Goal: Task Accomplishment & Management: Manage account settings

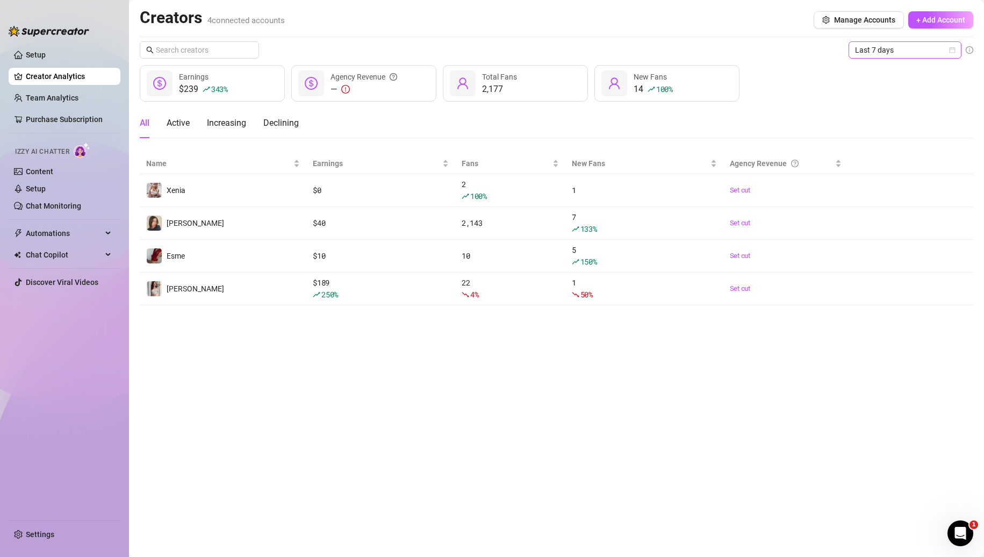
click at [904, 53] on span "Last 7 days" at bounding box center [905, 50] width 100 height 16
click at [892, 73] on div "Last 24 hours" at bounding box center [905, 72] width 96 height 12
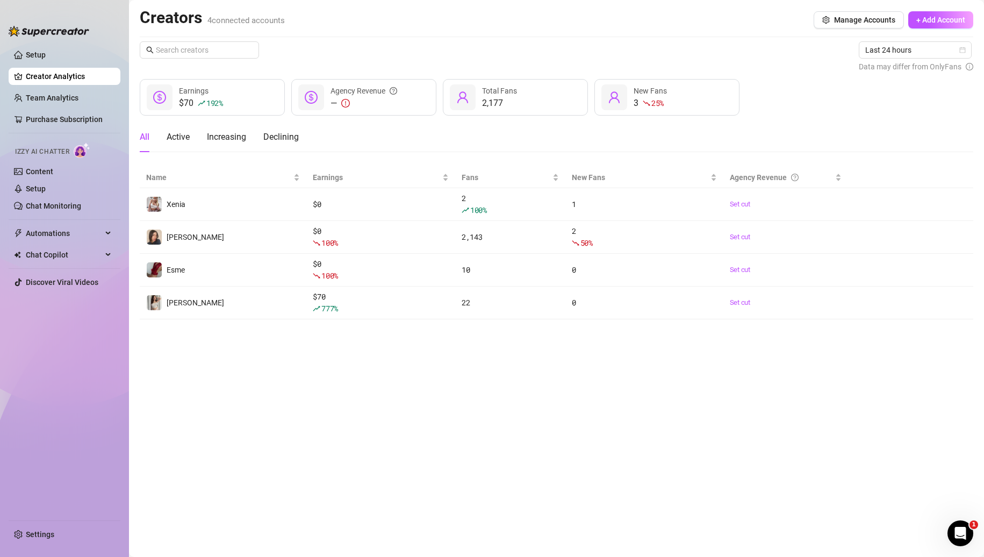
drag, startPoint x: 623, startPoint y: 34, endPoint x: 632, endPoint y: 23, distance: 13.8
click at [623, 34] on div "Creators 4 connected accounts Manage Accounts + Add Account Last 24 hours Data …" at bounding box center [556, 164] width 833 height 312
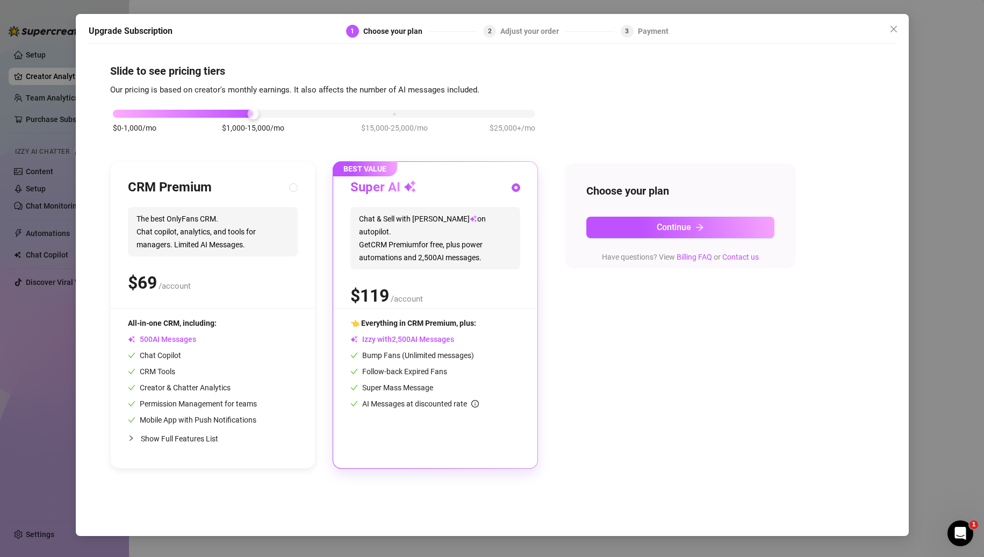
click at [128, 439] on icon "collapsed" at bounding box center [131, 438] width 6 height 6
radio input "true"
radio input "false"
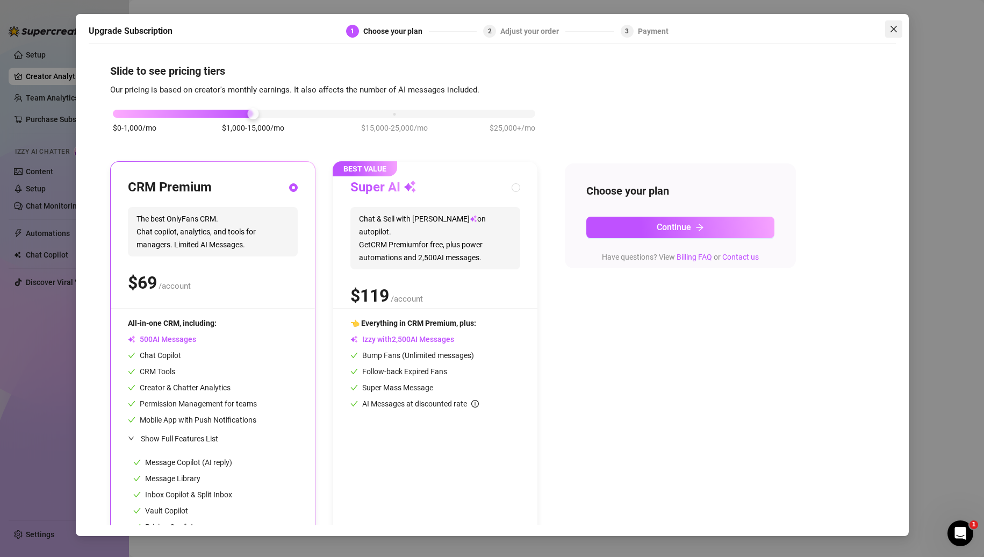
click at [895, 29] on icon "close" at bounding box center [893, 29] width 9 height 9
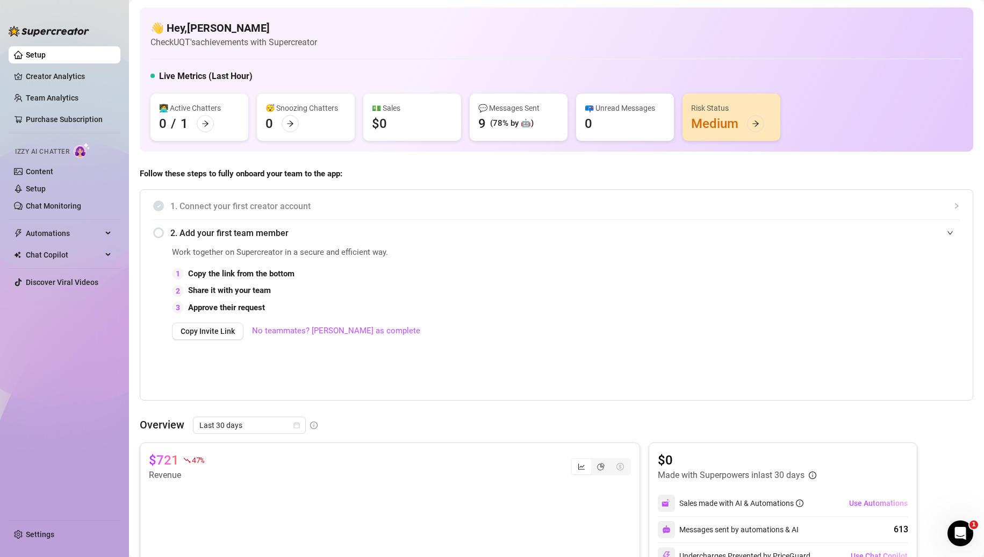
click at [69, 74] on link "Creator Analytics" at bounding box center [69, 76] width 86 height 17
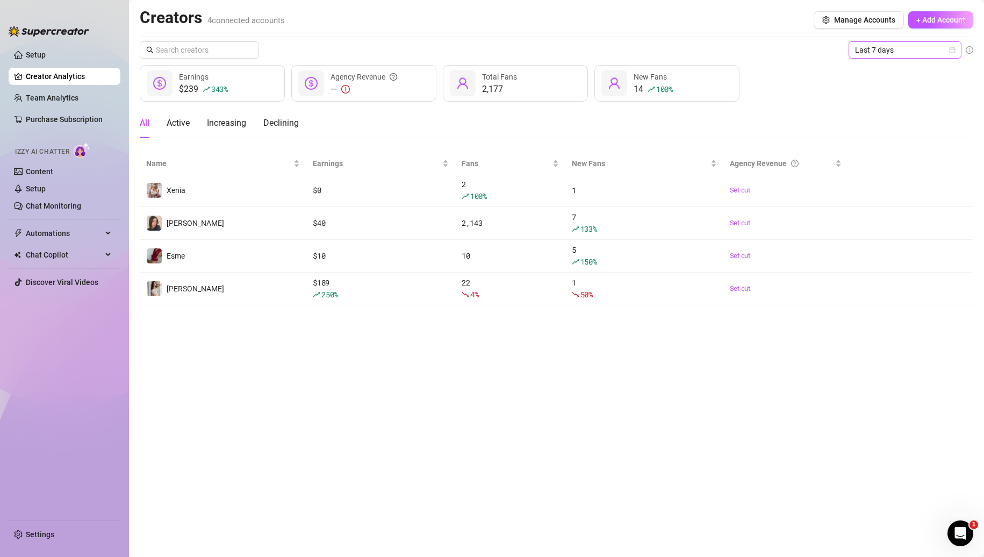
click at [907, 54] on span "Last 7 days" at bounding box center [905, 50] width 100 height 16
click at [881, 72] on div "Last 24 hours" at bounding box center [905, 72] width 96 height 12
